Goal: Task Accomplishment & Management: Manage account settings

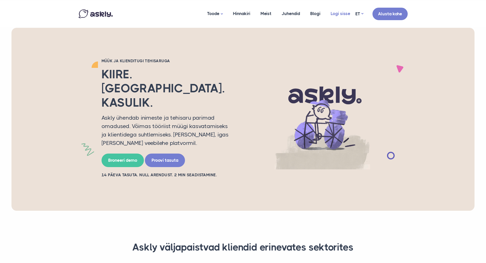
click at [340, 12] on link "Logi sisse" at bounding box center [341, 13] width 30 height 25
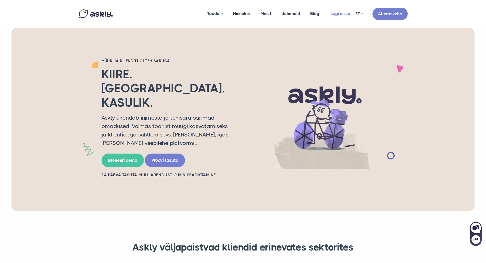
click at [338, 16] on link "Logi sisse" at bounding box center [341, 13] width 30 height 25
